Goal: Task Accomplishment & Management: Use online tool/utility

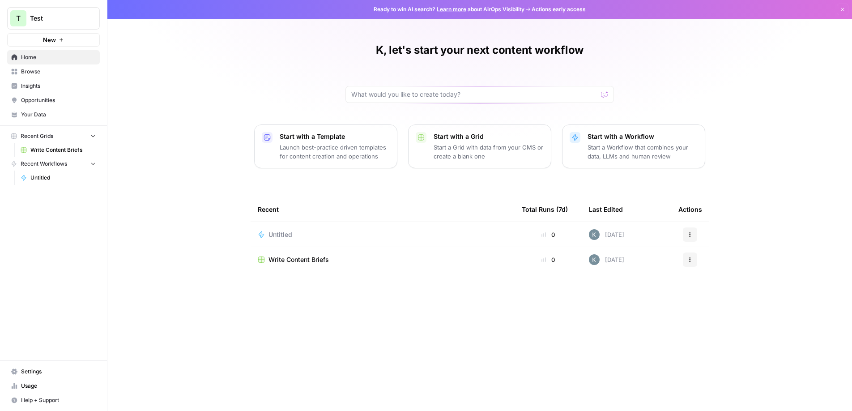
click at [44, 15] on span "Test" at bounding box center [57, 18] width 54 height 9
click at [34, 64] on span "Test" at bounding box center [82, 67] width 110 height 9
click at [275, 236] on span "Untitled" at bounding box center [280, 234] width 24 height 9
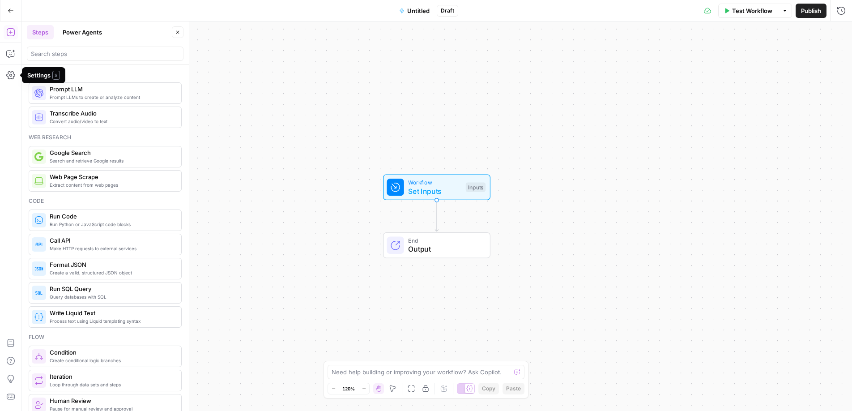
drag, startPoint x: 85, startPoint y: 23, endPoint x: 88, endPoint y: 30, distance: 7.6
click at [86, 28] on header "Steps Power Agents Close" at bounding box center [104, 42] width 167 height 43
click at [88, 30] on button "Power Agents" at bounding box center [82, 32] width 50 height 14
